Goal: Navigation & Orientation: Find specific page/section

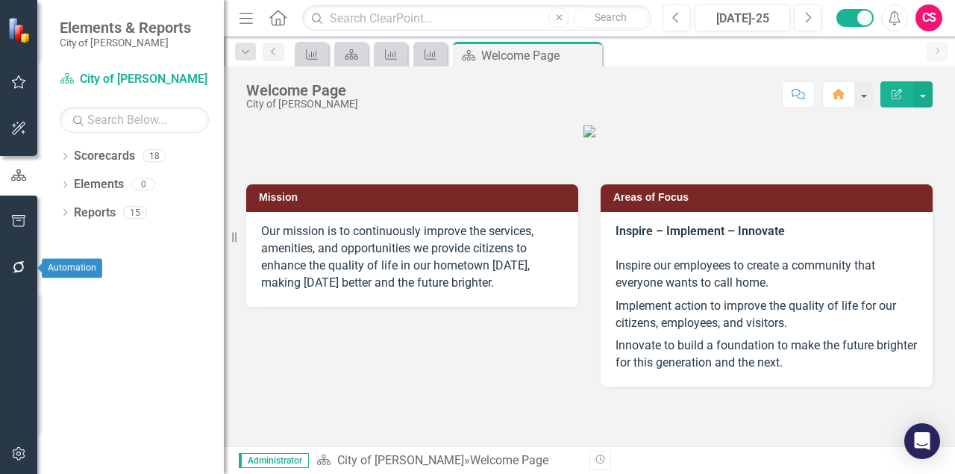
click at [21, 266] on icon "button" at bounding box center [19, 267] width 16 height 12
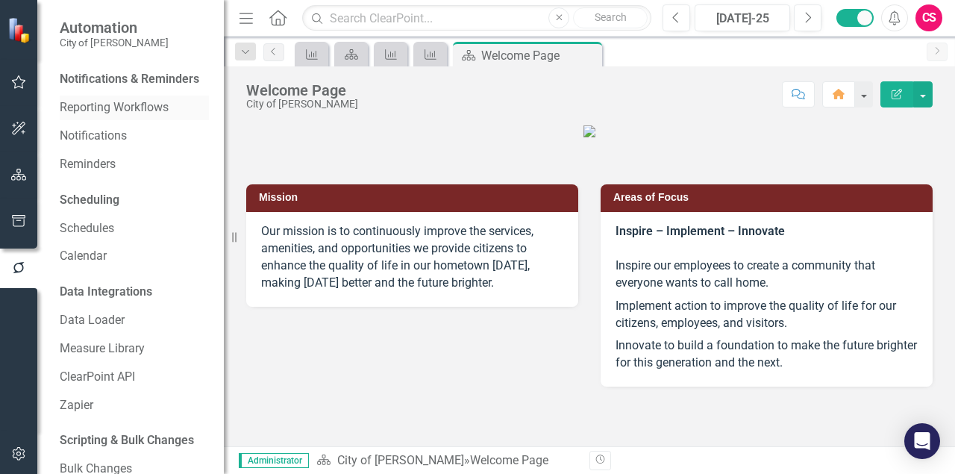
click at [87, 116] on link "Reporting Workflows" at bounding box center [134, 107] width 149 height 17
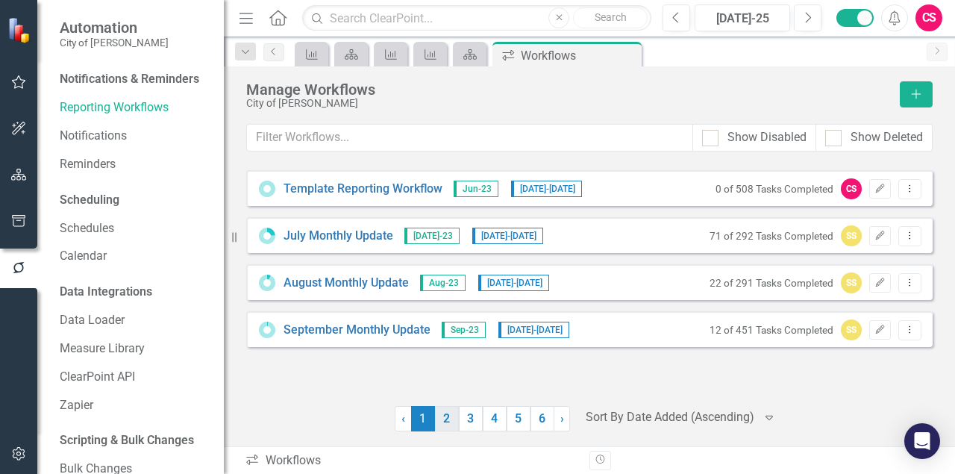
click at [452, 420] on link "2" at bounding box center [447, 418] width 24 height 25
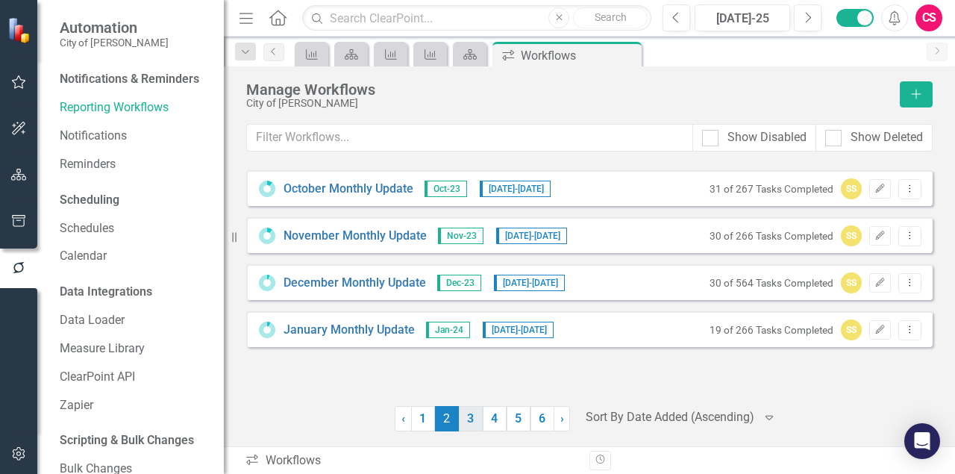
click at [464, 421] on link "3" at bounding box center [471, 418] width 24 height 25
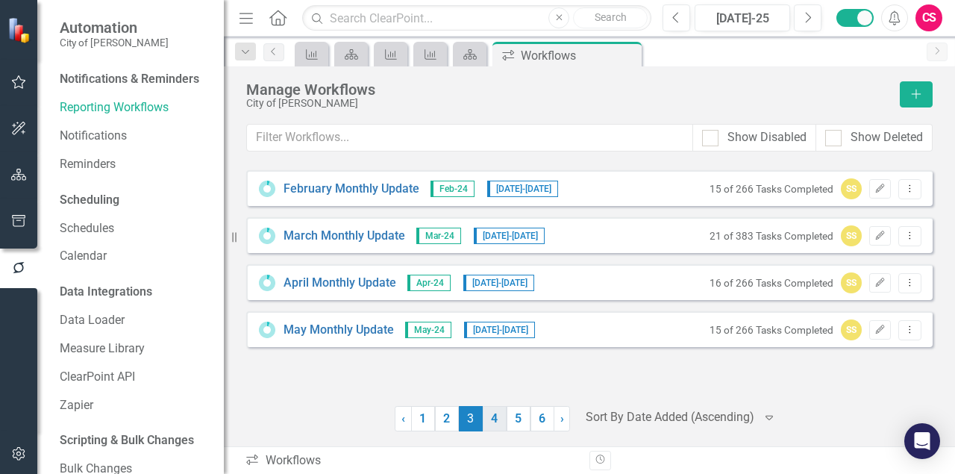
click at [499, 420] on link "4" at bounding box center [495, 418] width 24 height 25
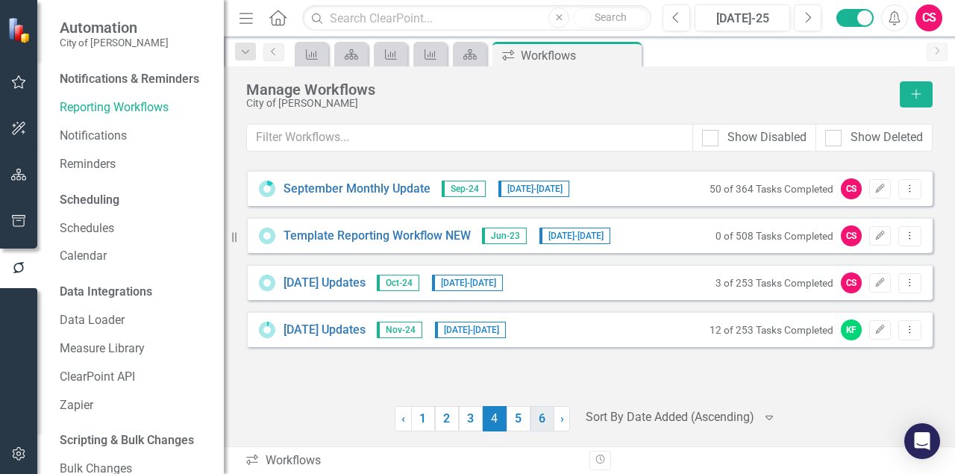
click at [537, 418] on link "6" at bounding box center [543, 418] width 24 height 25
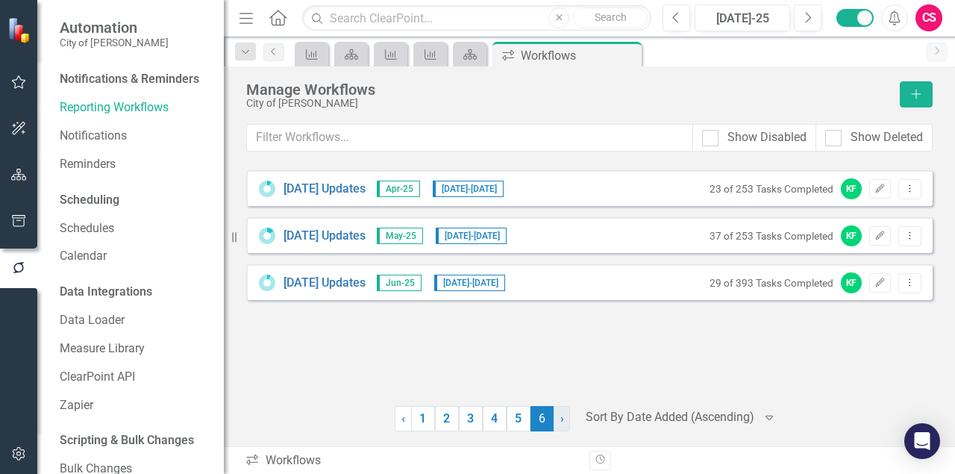
click at [561, 417] on span "›" at bounding box center [563, 418] width 4 height 14
click at [107, 237] on link "Schedules" at bounding box center [134, 228] width 149 height 17
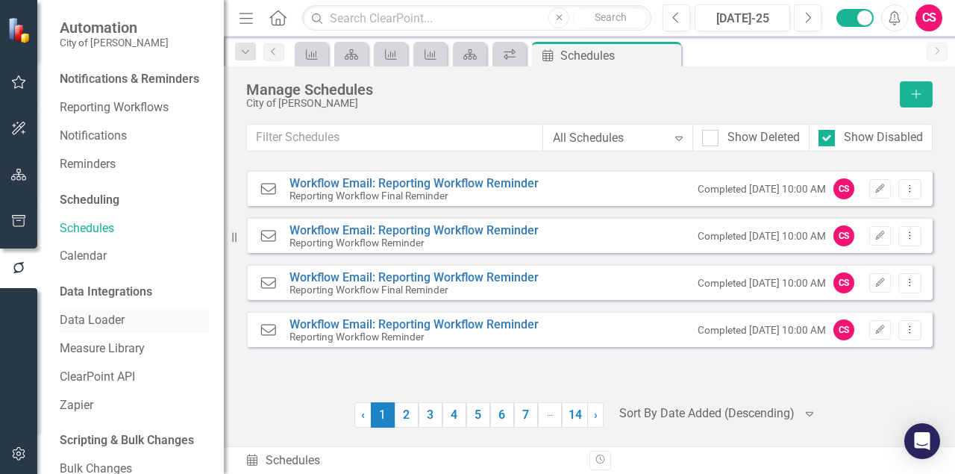
click at [97, 329] on link "Data Loader" at bounding box center [134, 320] width 149 height 17
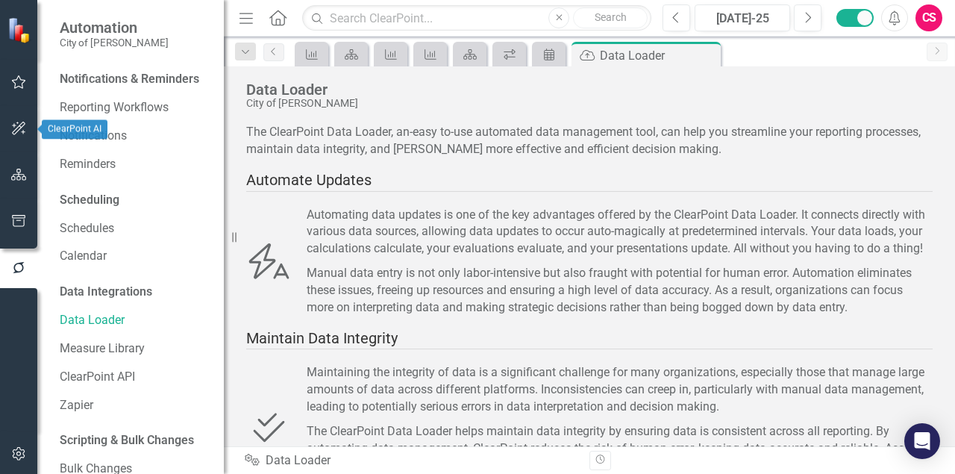
click at [22, 137] on button "button" at bounding box center [19, 128] width 34 height 31
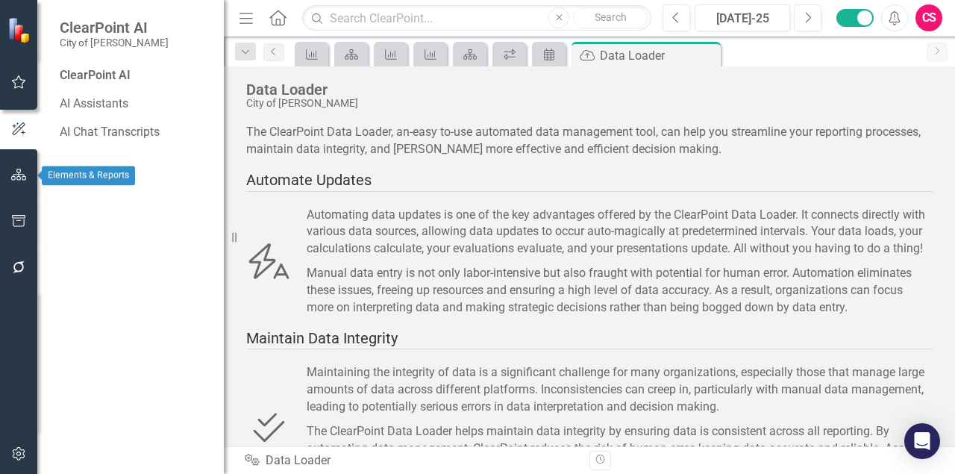
click at [16, 171] on icon "button" at bounding box center [19, 175] width 16 height 12
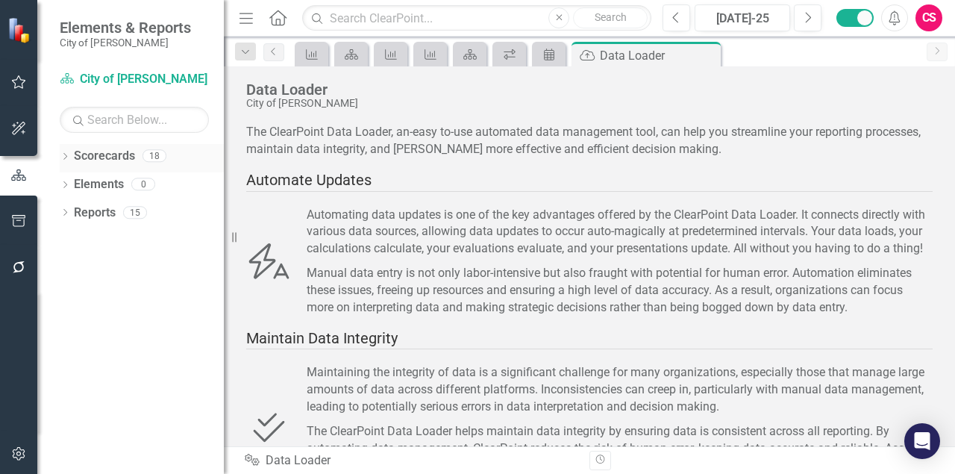
click at [65, 152] on div "Dropdown" at bounding box center [65, 158] width 10 height 13
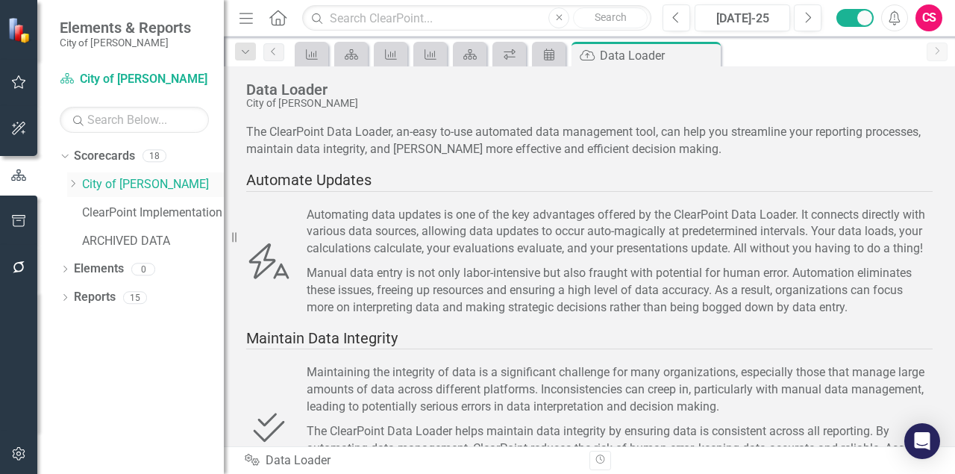
click at [75, 182] on icon "Dropdown" at bounding box center [72, 183] width 11 height 9
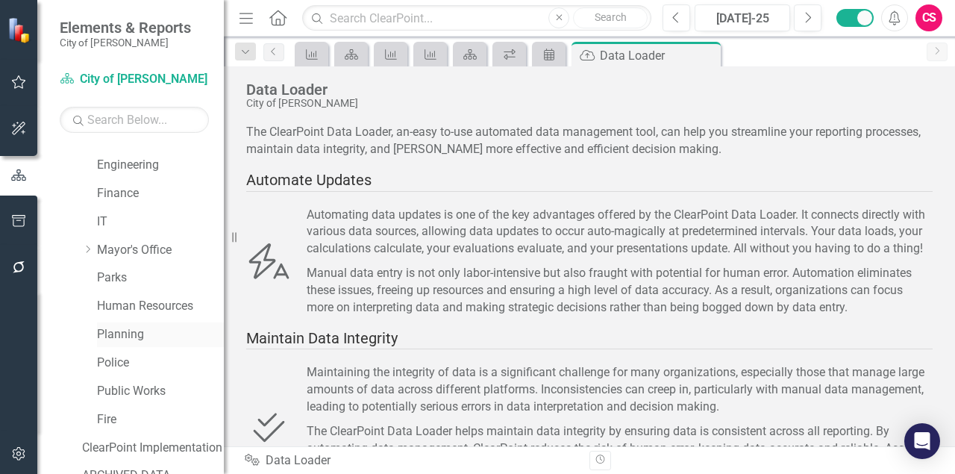
scroll to position [187, 0]
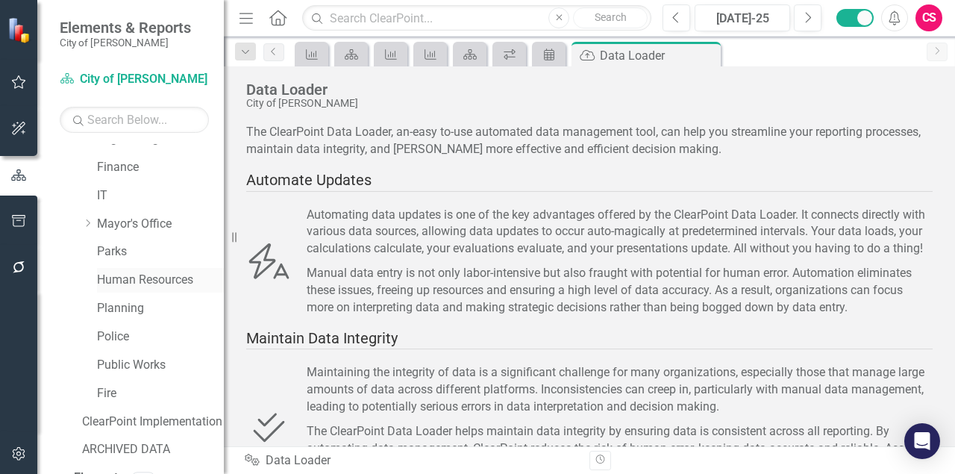
click at [129, 280] on link "Human Resources" at bounding box center [160, 280] width 127 height 17
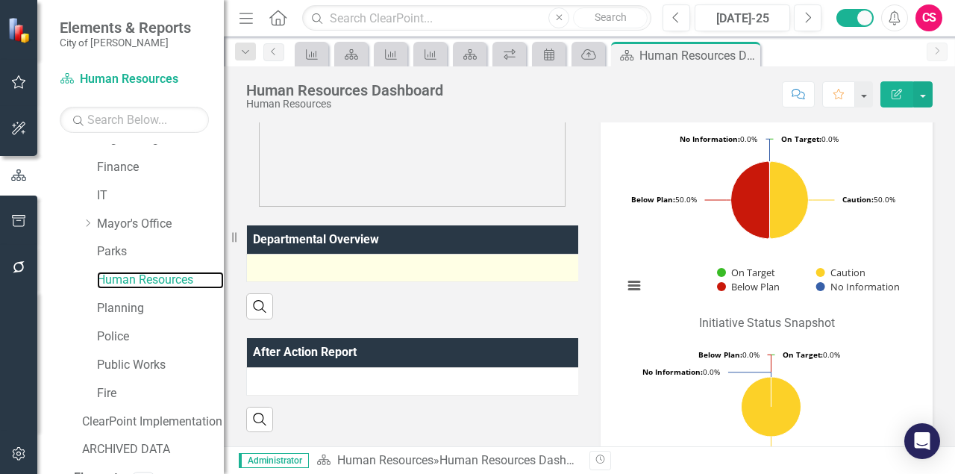
scroll to position [112, 0]
